Goal: Task Accomplishment & Management: Use online tool/utility

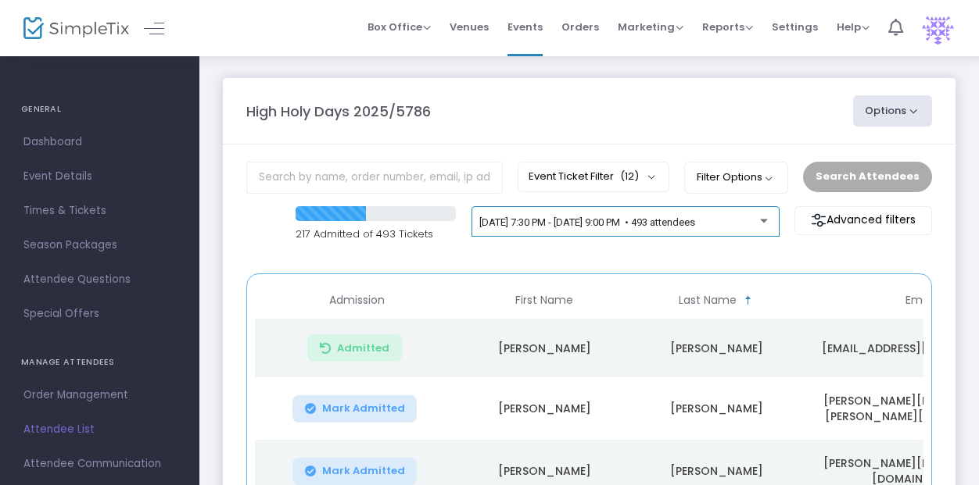
click at [728, 228] on div "[DATE] 7:30 PM - [DATE] 9:00 PM • 493 attendees" at bounding box center [625, 225] width 292 height 22
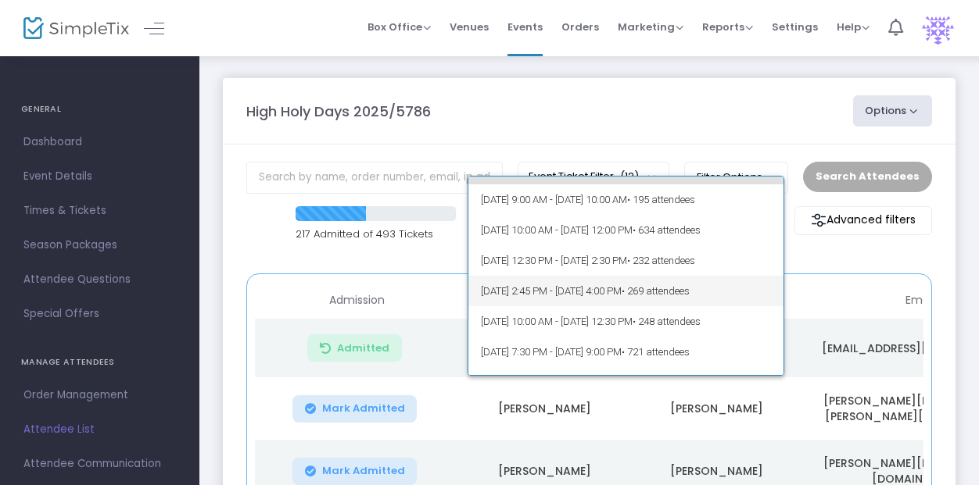
scroll to position [78, 0]
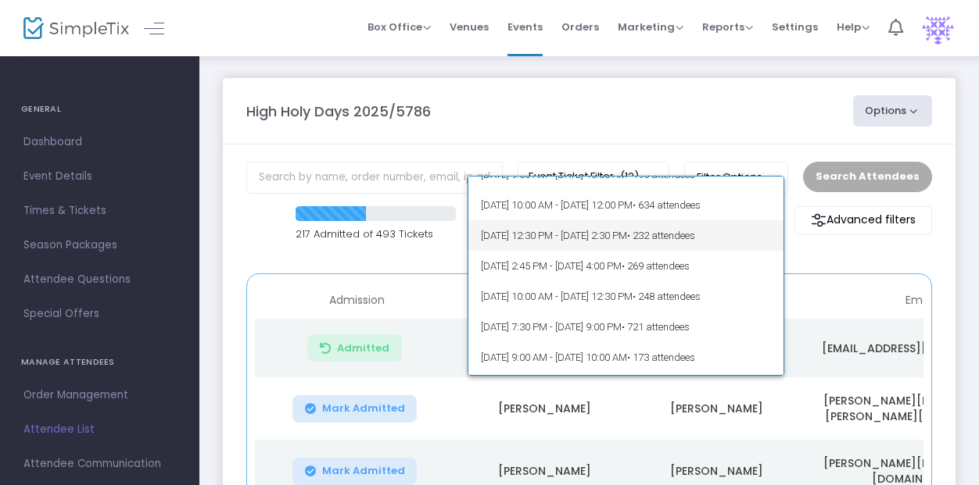
click at [630, 231] on span "[DATE] 12:30 PM - [DATE] 2:30 PM • 232 attendees" at bounding box center [626, 235] width 290 height 30
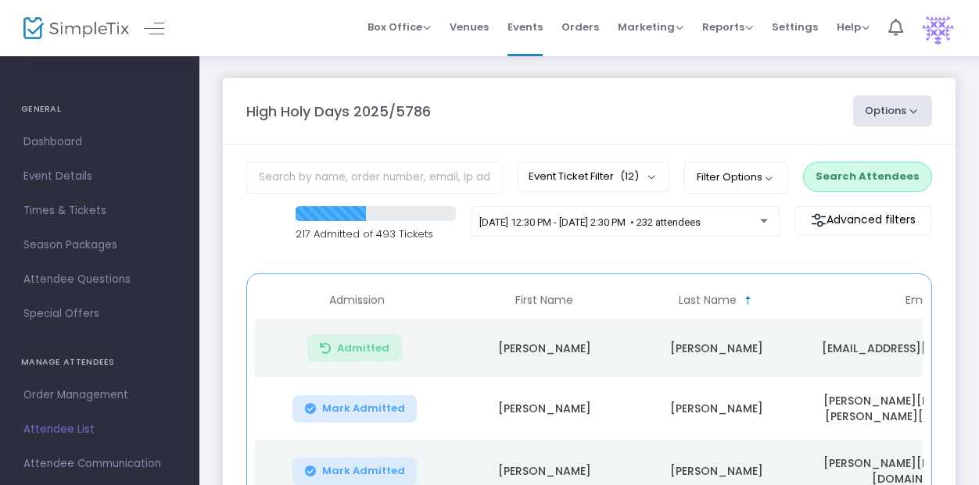
click at [876, 181] on button "Search Attendees" at bounding box center [867, 177] width 129 height 30
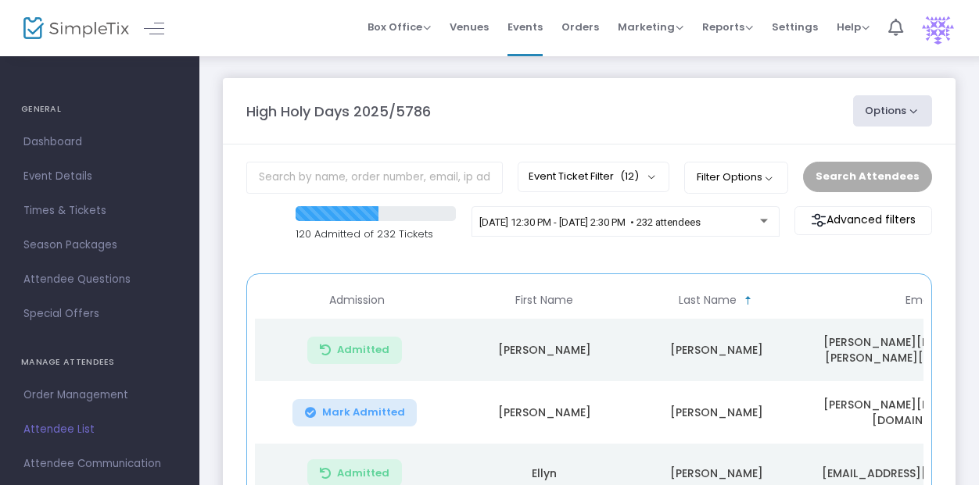
drag, startPoint x: 546, startPoint y: 113, endPoint x: 539, endPoint y: 117, distance: 8.7
click at [546, 113] on div "High Holy Days 2025/5786" at bounding box center [541, 111] width 607 height 21
click at [590, 20] on span "Orders" at bounding box center [580, 27] width 38 height 40
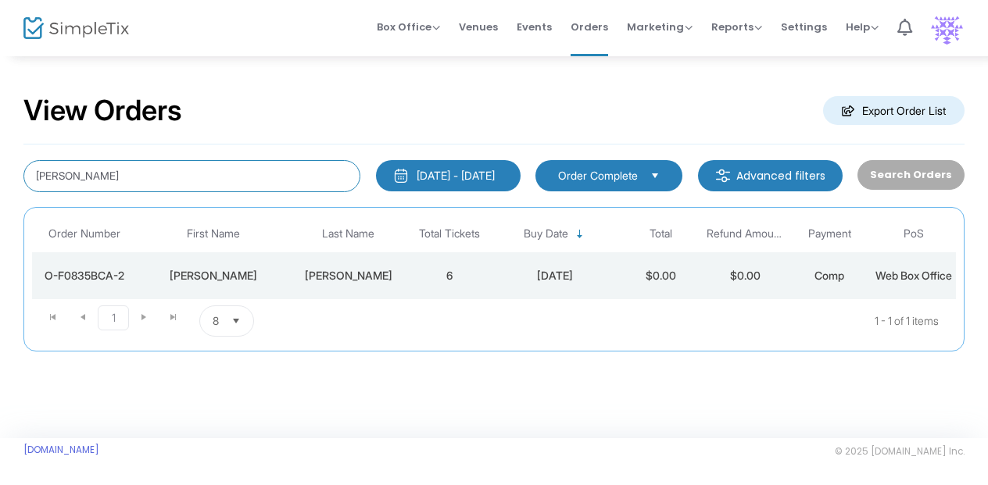
click at [88, 169] on input "[PERSON_NAME]" at bounding box center [191, 176] width 337 height 32
type input "veprik"
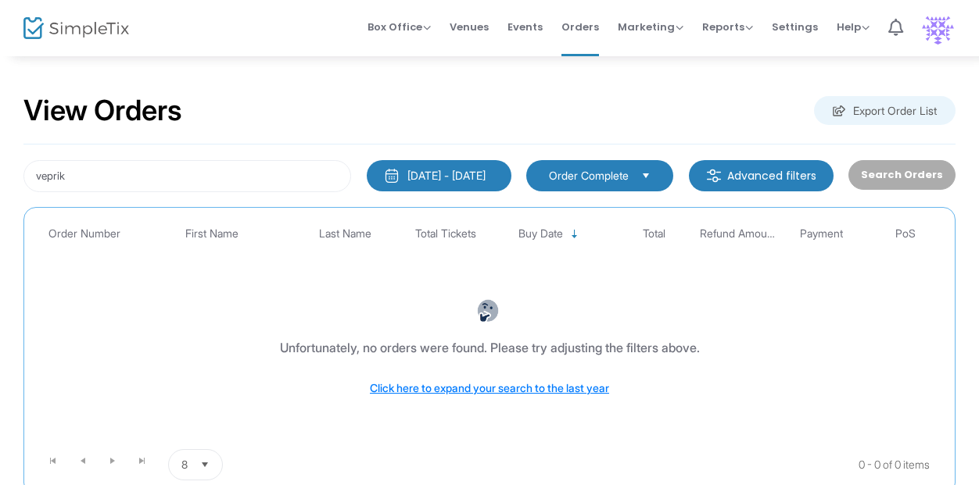
click at [542, 27] on span "Events" at bounding box center [524, 27] width 35 height 40
